Goal: Task Accomplishment & Management: Complete application form

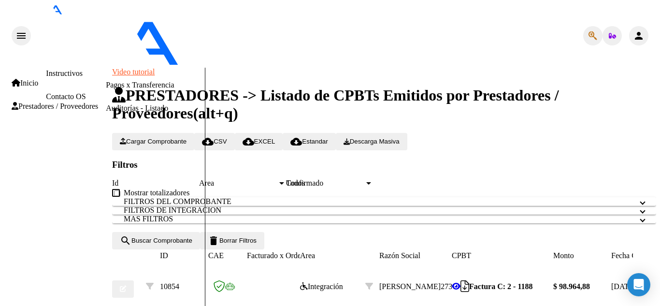
scroll to position [24, 0]
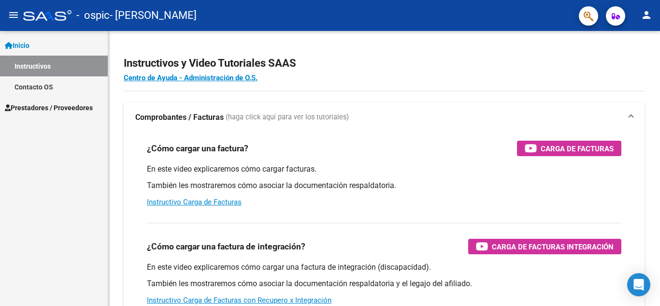
click at [70, 107] on span "Prestadores / Proveedores" at bounding box center [49, 107] width 88 height 11
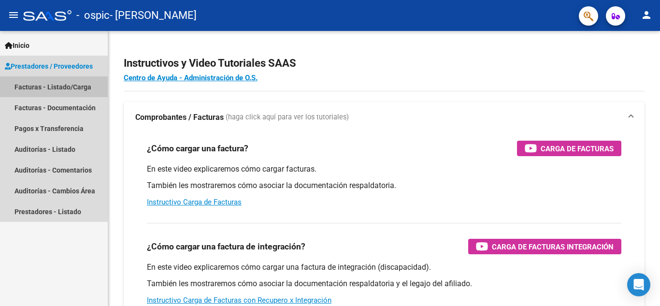
click at [65, 88] on link "Facturas - Listado/Carga" at bounding box center [54, 86] width 108 height 21
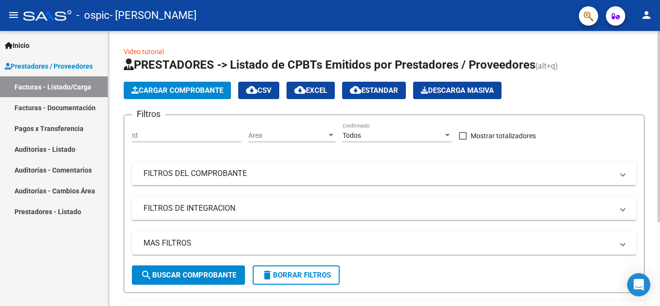
click at [183, 91] on span "Cargar Comprobante" at bounding box center [177, 90] width 92 height 9
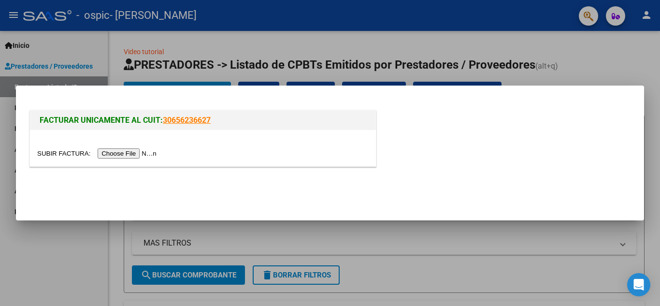
click at [287, 231] on div at bounding box center [330, 153] width 660 height 306
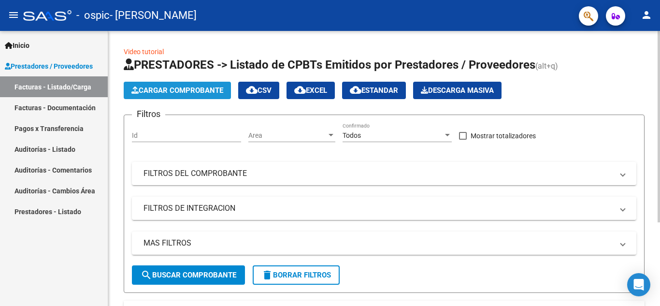
click at [188, 95] on button "Cargar Comprobante" at bounding box center [177, 90] width 107 height 17
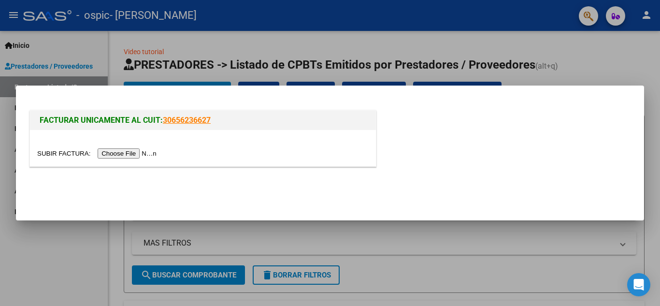
click at [151, 152] on input "file" at bounding box center [98, 153] width 122 height 10
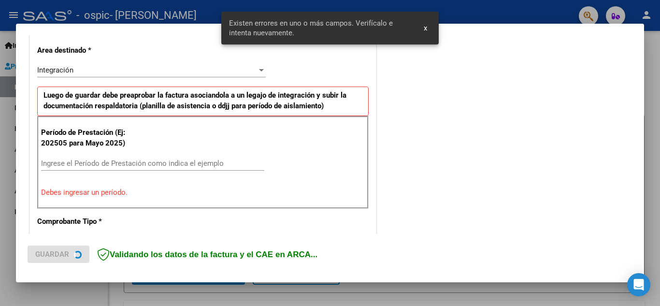
scroll to position [219, 0]
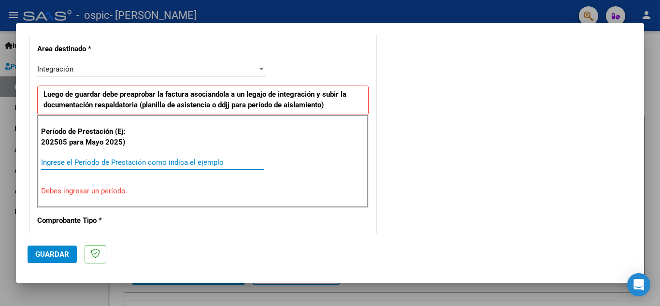
click at [138, 166] on input "Ingrese el Período de Prestación como indica el ejemplo" at bounding box center [152, 162] width 223 height 9
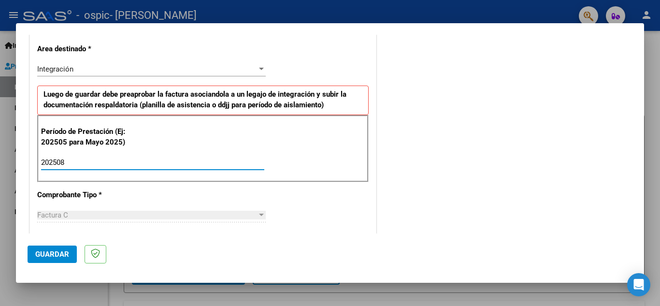
type input "202508"
click at [146, 217] on div "Factura C" at bounding box center [147, 215] width 220 height 9
click at [48, 255] on span "Guardar" at bounding box center [52, 254] width 34 height 9
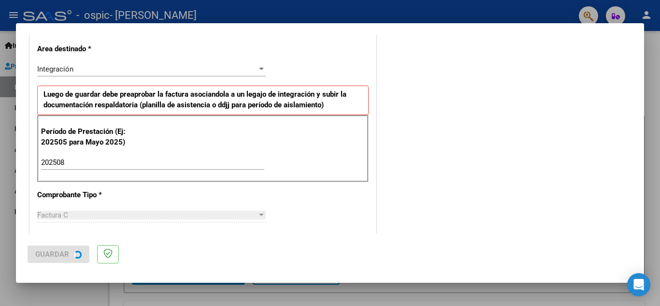
scroll to position [0, 0]
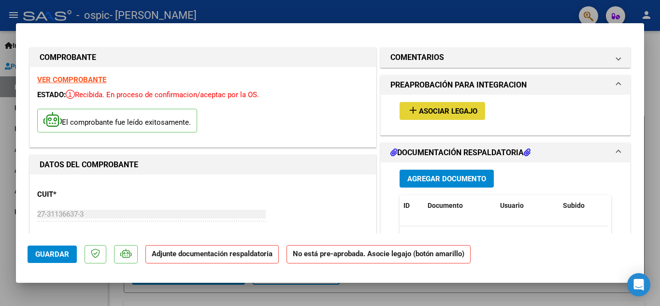
click at [445, 108] on span "Asociar Legajo" at bounding box center [448, 111] width 58 height 9
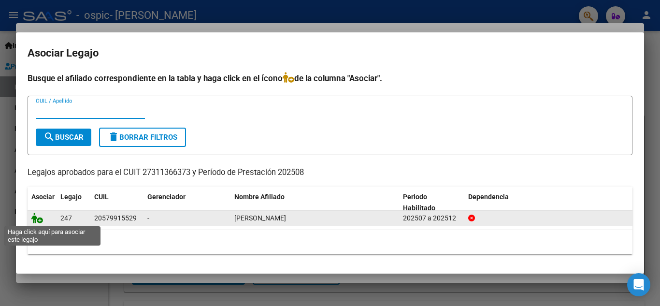
click at [35, 220] on icon at bounding box center [37, 217] width 12 height 11
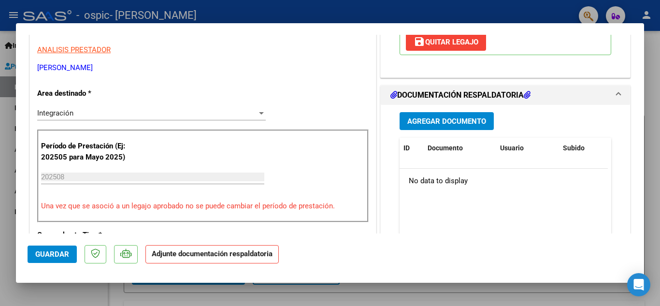
scroll to position [145, 0]
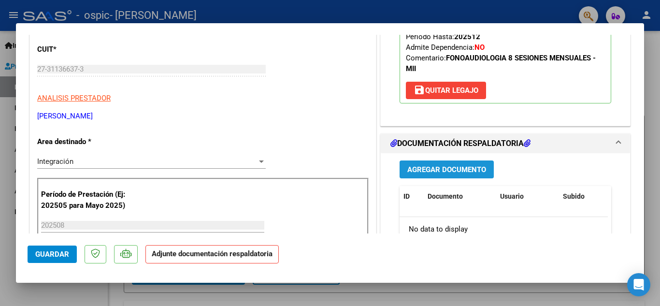
click at [440, 165] on span "Agregar Documento" at bounding box center [446, 169] width 79 height 9
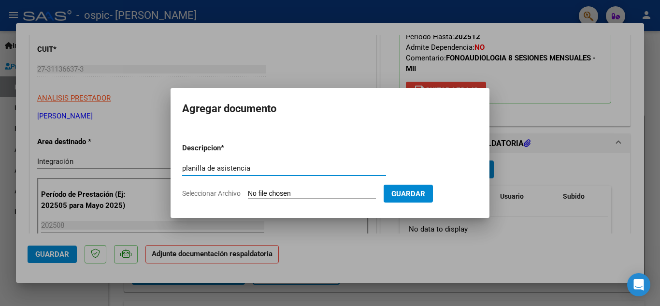
type input "planilla de asistencia"
click at [319, 194] on input "Seleccionar Archivo" at bounding box center [312, 193] width 128 height 9
type input "C:\fakepath\CamScanner 01-09-2025 10.54.pdf"
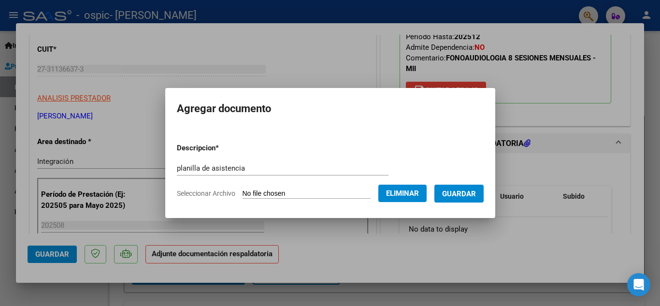
click at [473, 190] on span "Guardar" at bounding box center [459, 193] width 34 height 9
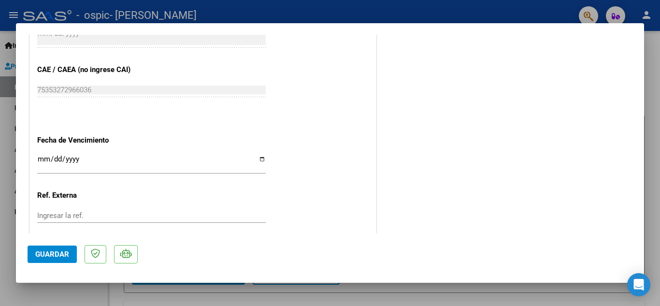
scroll to position [666, 0]
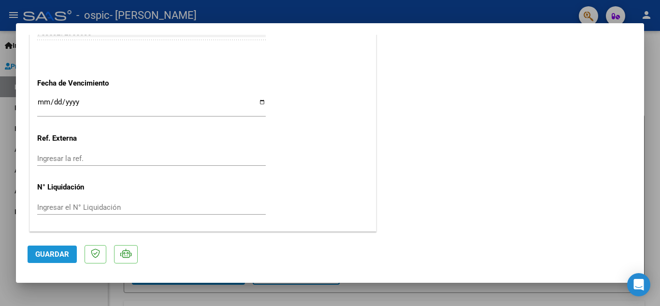
click at [55, 253] on span "Guardar" at bounding box center [52, 254] width 34 height 9
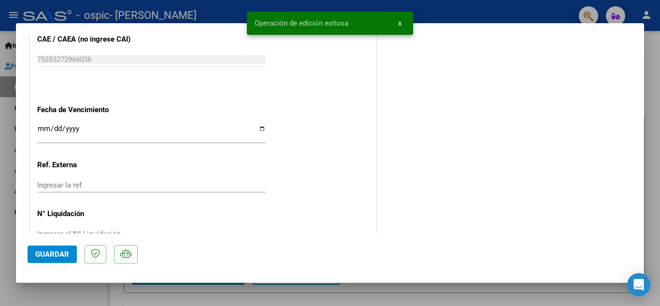
scroll to position [618, 0]
